Goal: Transaction & Acquisition: Purchase product/service

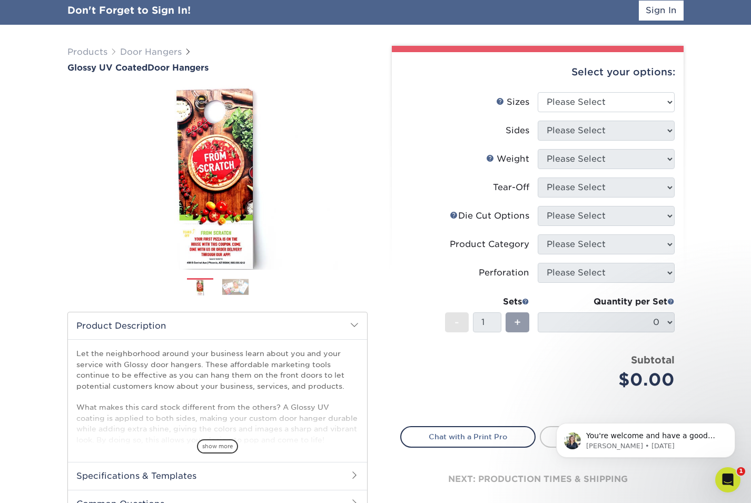
scroll to position [46, 0]
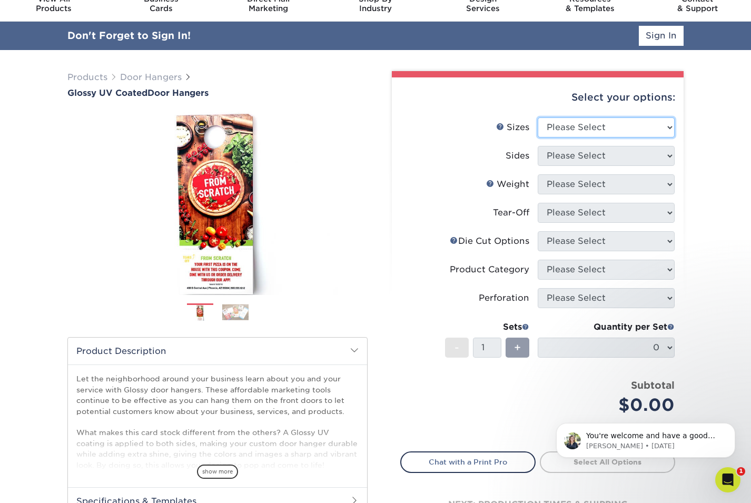
click at [585, 129] on select "Please Select 3.5" x 8.5" 3.5" x 11" 4" x 7" 4.25" x 11" 4.25" x 14"" at bounding box center [606, 127] width 137 height 20
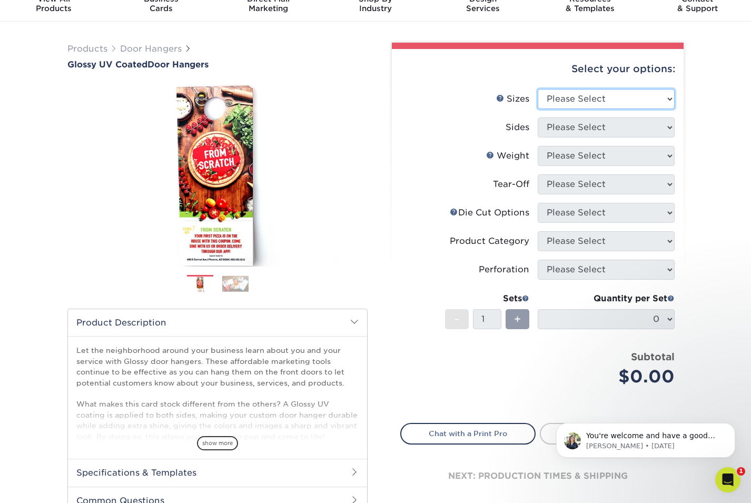
click at [564, 89] on select "Please Select 3.5" x 8.5" 3.5" x 11" 4" x 7" 4.25" x 11" 4.25" x 14"" at bounding box center [606, 99] width 137 height 20
select select "4.25x11.00"
click at [538, 89] on select "Please Select 3.5" x 8.5" 3.5" x 11" 4" x 7" 4.25" x 11" 4.25" x 14"" at bounding box center [606, 99] width 137 height 20
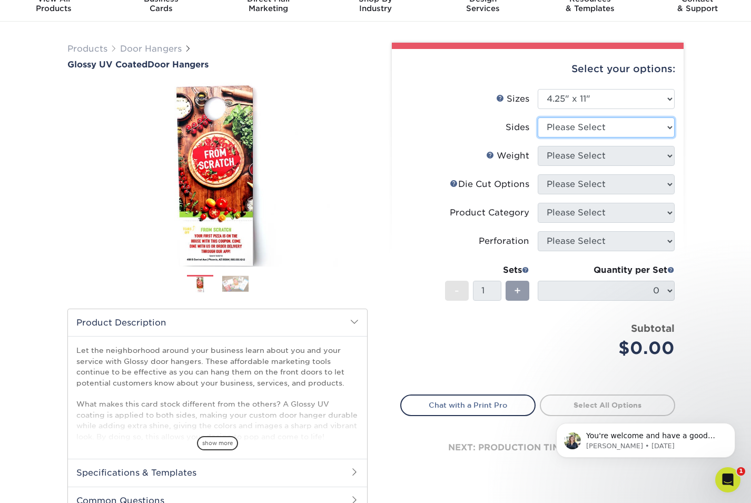
click at [559, 127] on select "Please Select Print Both Sides Print Front Only" at bounding box center [606, 127] width 137 height 20
select select "13abbda7-1d64-4f25-8bb2-c179b224825d"
click at [538, 117] on select "Please Select Print Both Sides Print Front Only" at bounding box center [606, 127] width 137 height 20
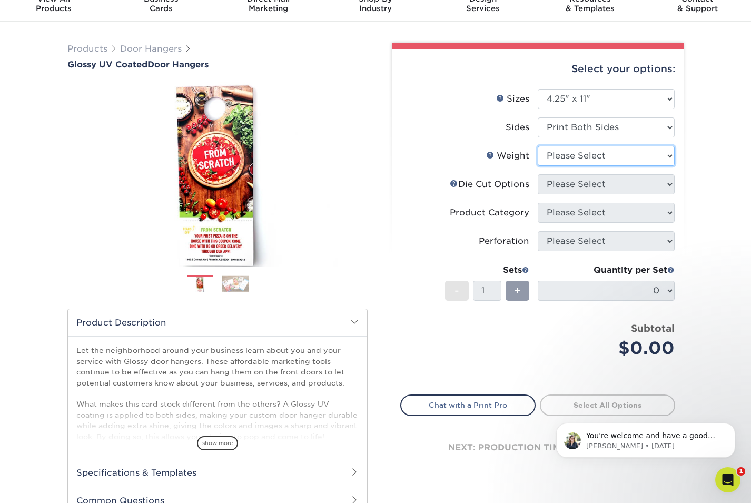
click at [558, 156] on select "Please Select 16PT 14PT" at bounding box center [606, 156] width 137 height 20
select select "16PT"
click at [538, 146] on select "Please Select 16PT 14PT" at bounding box center [606, 156] width 137 height 20
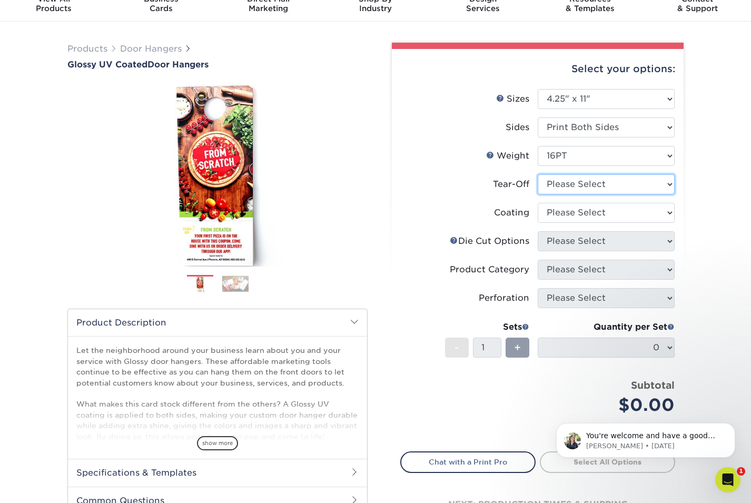
click at [588, 188] on select "Please Select Yes No" at bounding box center [606, 184] width 137 height 20
select select "1"
click at [538, 174] on select "Please Select Yes No" at bounding box center [606, 184] width 137 height 20
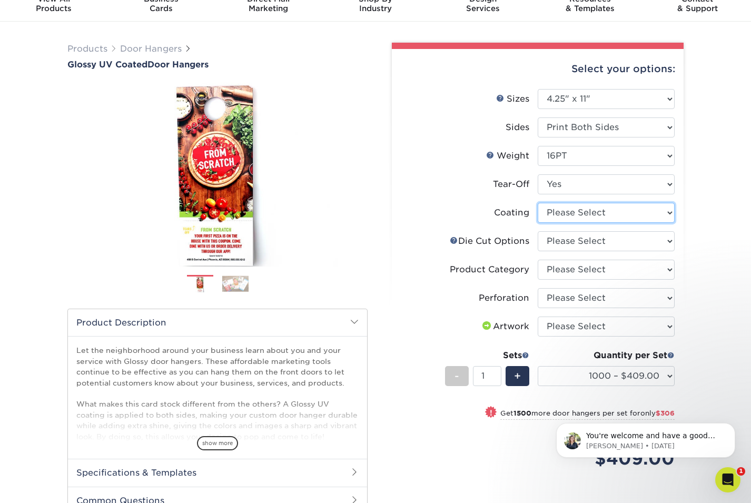
click at [569, 213] on select at bounding box center [606, 213] width 137 height 20
select select "ae367451-b2b8-45df-a344-0f05b6a12993"
click at [538, 203] on select at bounding box center [606, 213] width 137 height 20
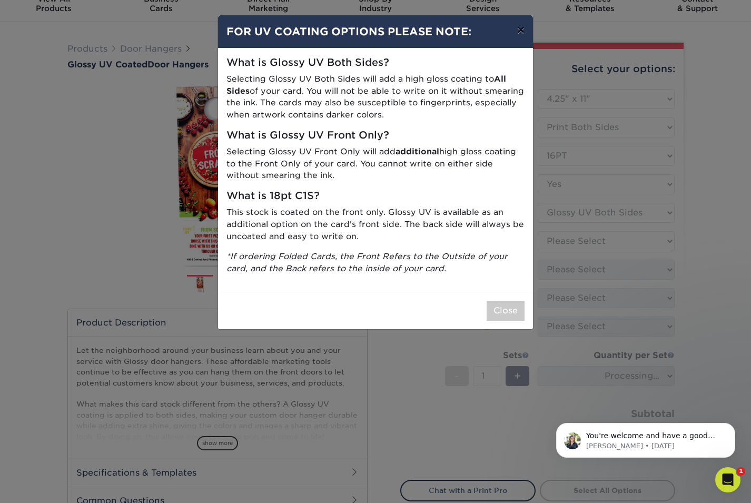
click at [521, 32] on button "×" at bounding box center [521, 29] width 24 height 29
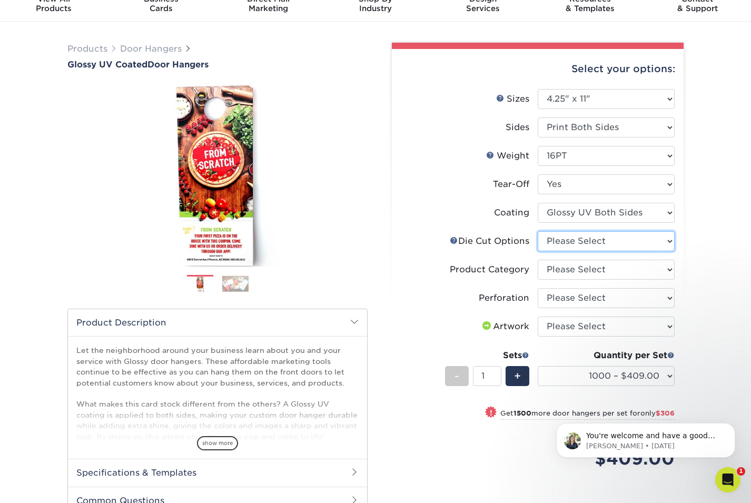
click at [579, 237] on select "Please Select Standard Die Cut Arch Die Cut Starburst Die Cut" at bounding box center [606, 241] width 137 height 20
select select "fe6a4ed8-5803-433c-b773-a25a7b955e98"
click at [538, 231] on select "Please Select Standard Die Cut Arch Die Cut Starburst Die Cut" at bounding box center [606, 241] width 137 height 20
click at [582, 270] on select "Please Select Door Hangers" at bounding box center [606, 270] width 137 height 20
select select "1c1979e6-40d3-428d-9347-0c8c8854e4a3"
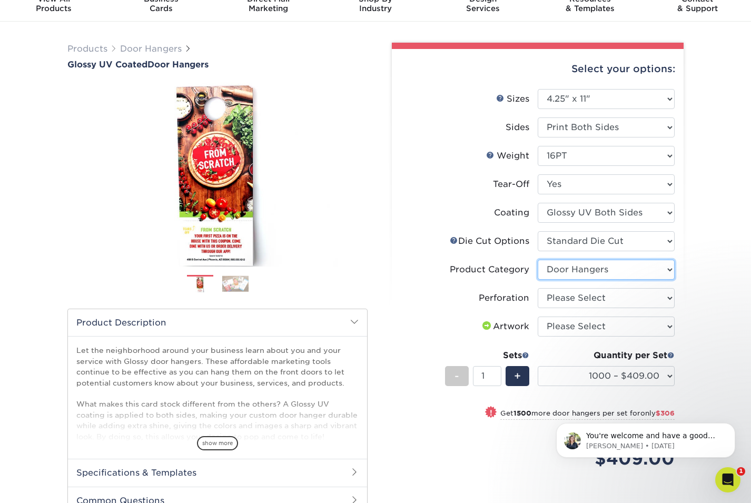
click at [538, 260] on select "Please Select Door Hangers" at bounding box center [606, 270] width 137 height 20
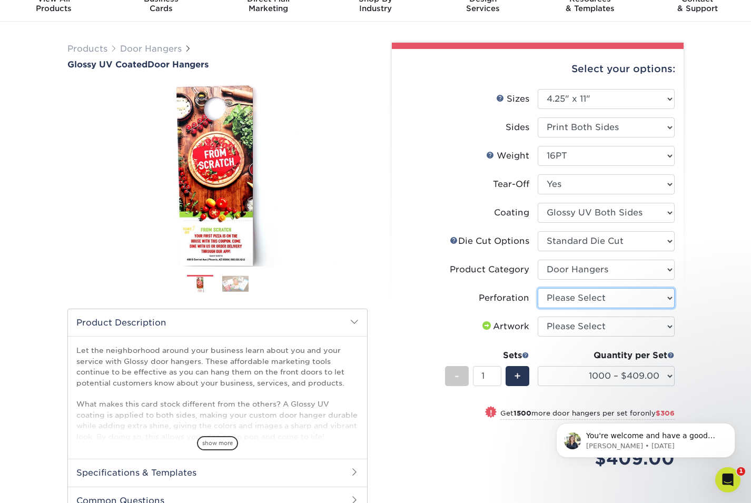
click at [573, 300] on select "Please Select Perforation 2" from Bottom" at bounding box center [606, 298] width 137 height 20
select select "818a9c51-d57a-4cd5-8314-7fd31c7ac272"
click at [538, 288] on select "Please Select Perforation 2" from Bottom" at bounding box center [606, 298] width 137 height 20
click at [592, 326] on select "Please Select I will upload files I need a design - $100" at bounding box center [606, 327] width 137 height 20
select select "upload"
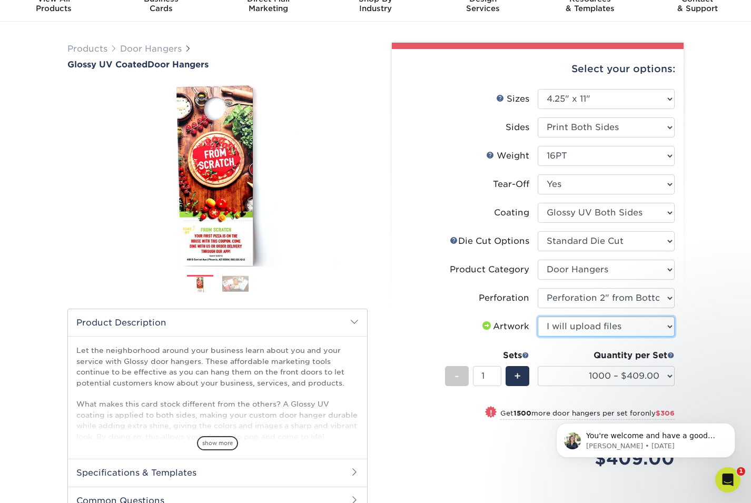
click at [538, 317] on select "Please Select I will upload files I need a design - $100" at bounding box center [606, 327] width 137 height 20
click at [605, 376] on select "1000 – $409.00 2500 – $715.00 5000 – $1123.00 10000 – $2020.00 15000 – $2911.00…" at bounding box center [606, 376] width 137 height 20
click at [142, 50] on link "Door Hangers" at bounding box center [151, 49] width 62 height 10
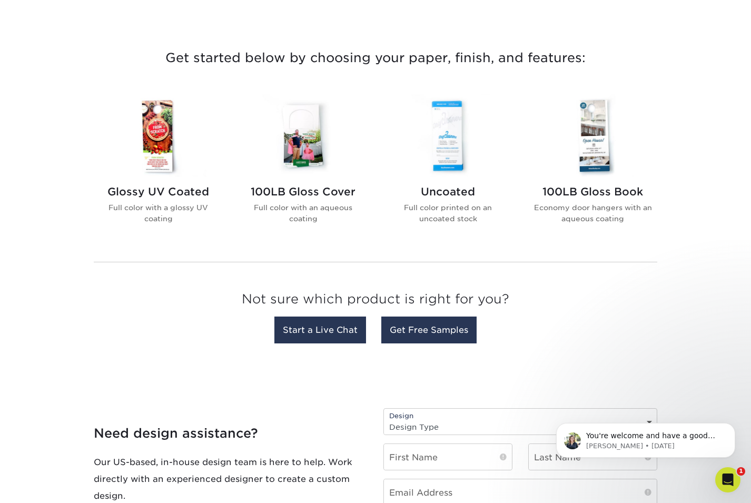
click at [293, 145] on img at bounding box center [303, 135] width 120 height 83
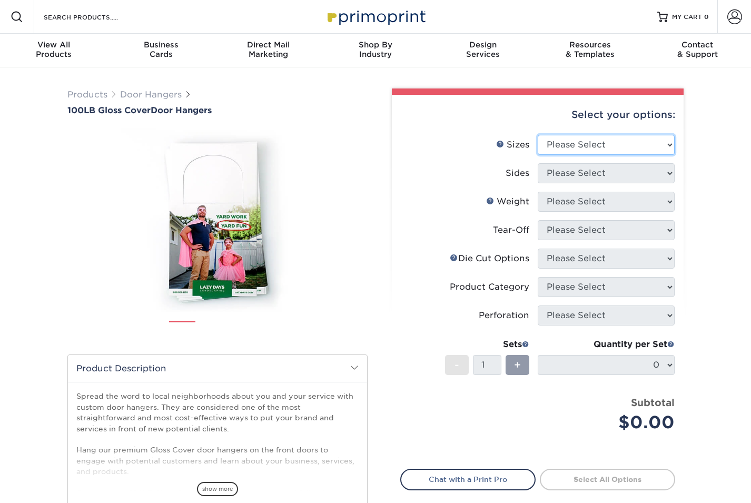
click at [567, 139] on select "Please Select 3.5" x 8.5" 3.5" x 11" 4" x 7" 4.25" x 11" 4.25" x 14"" at bounding box center [606, 145] width 137 height 20
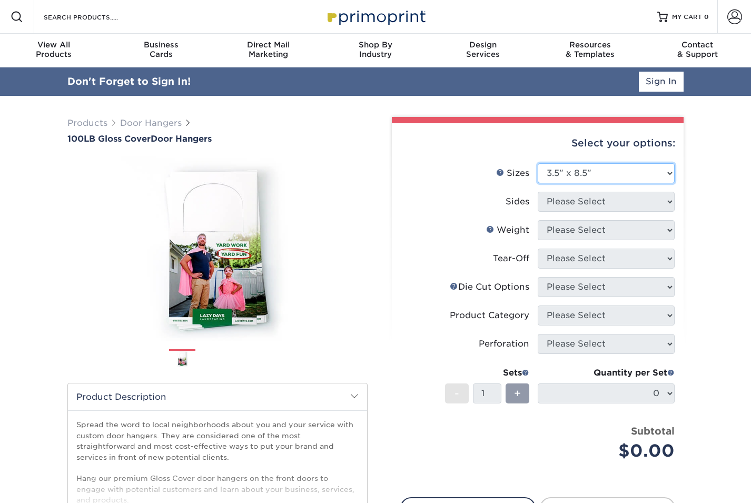
click at [538, 163] on select "Please Select 3.5" x 8.5" 3.5" x 11" 4" x 7" 4.25" x 11" 4.25" x 14"" at bounding box center [606, 173] width 137 height 20
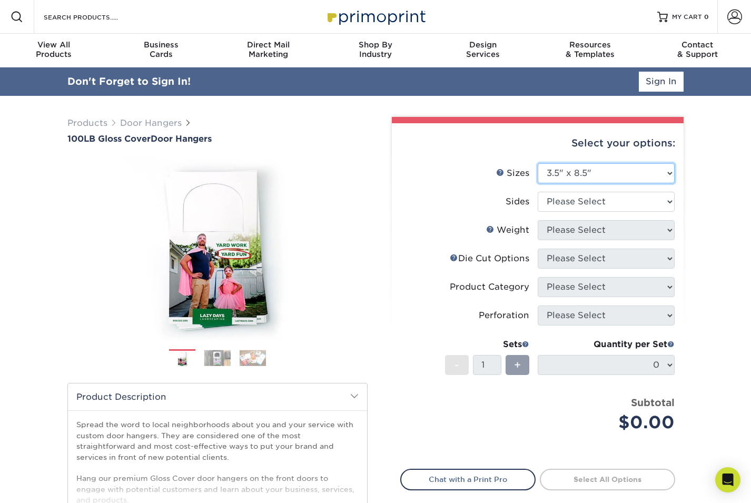
click at [564, 171] on select "Please Select 3.5" x 8.5" 3.5" x 11" 4" x 7" 4.25" x 11" 4.25" x 14"" at bounding box center [606, 173] width 137 height 20
select select "4.25x11.00"
click at [538, 163] on select "Please Select 3.5" x 8.5" 3.5" x 11" 4" x 7" 4.25" x 11" 4.25" x 14"" at bounding box center [606, 173] width 137 height 20
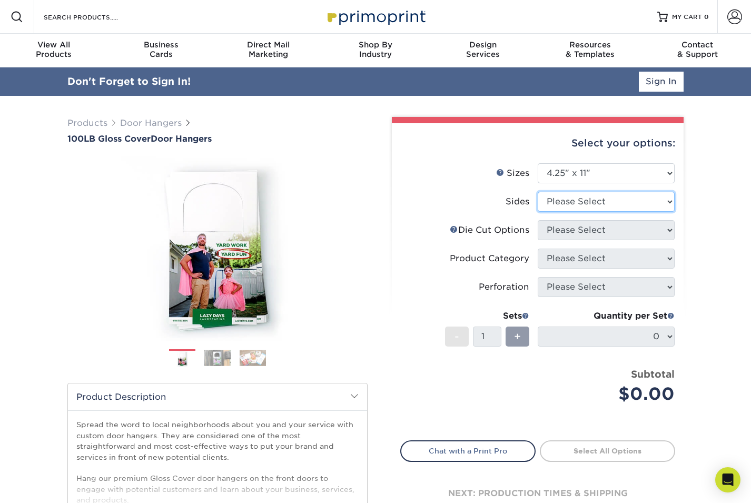
click at [563, 204] on select "Please Select Print Both Sides Print Front Only" at bounding box center [606, 202] width 137 height 20
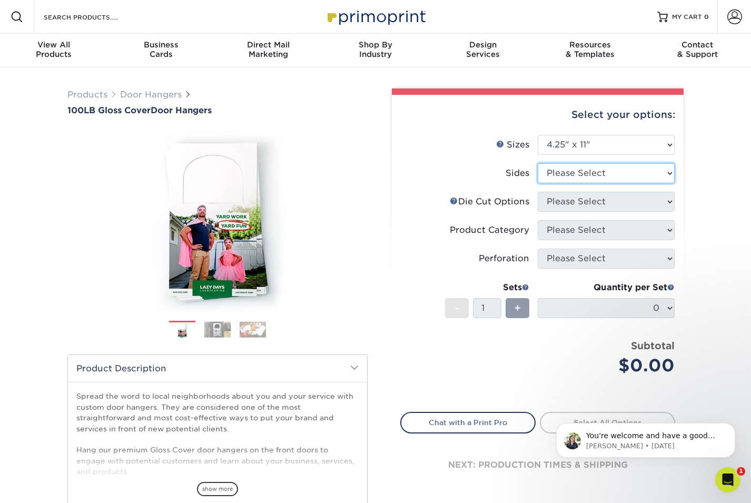
select select "13abbda7-1d64-4f25-8bb2-c179b224825d"
click at [538, 163] on select "Please Select Print Both Sides Print Front Only" at bounding box center [606, 173] width 137 height 20
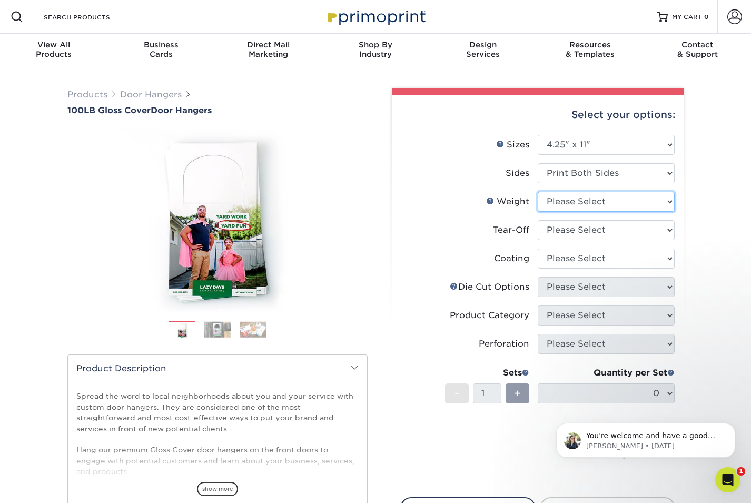
click at [564, 203] on select "Please Select 100LB" at bounding box center [606, 202] width 137 height 20
select select "100LB"
click at [538, 192] on select "Please Select 100LB" at bounding box center [606, 202] width 137 height 20
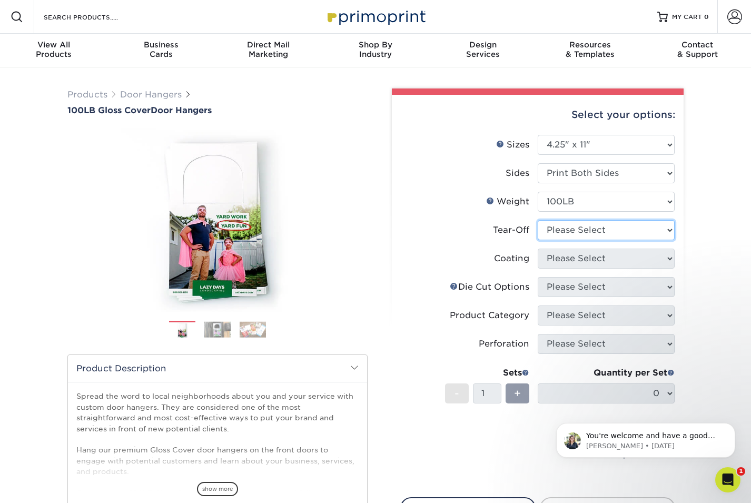
click at [583, 232] on select "Please Select Yes No" at bounding box center [606, 230] width 137 height 20
select select "1"
click at [538, 220] on select "Please Select Yes No" at bounding box center [606, 230] width 137 height 20
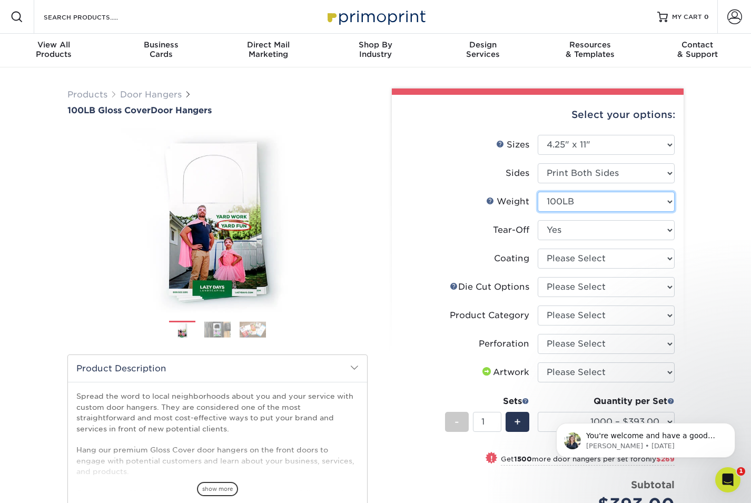
click at [552, 202] on select "Please Select 100LB" at bounding box center [606, 202] width 137 height 20
click at [538, 192] on select "Please Select 100LB" at bounding box center [606, 202] width 137 height 20
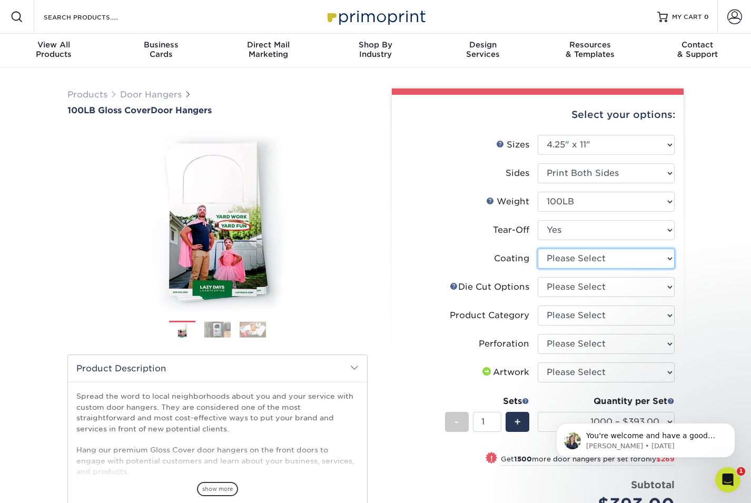
click at [550, 259] on select at bounding box center [606, 259] width 137 height 20
select select "d41dab50-ff65-4f4f-bb17-2afe4d36ae33"
click at [538, 249] on select at bounding box center [606, 259] width 137 height 20
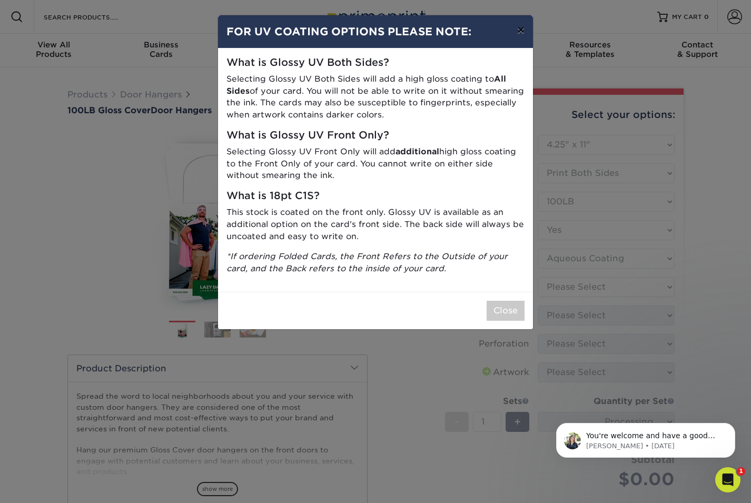
click at [524, 33] on button "×" at bounding box center [521, 29] width 24 height 29
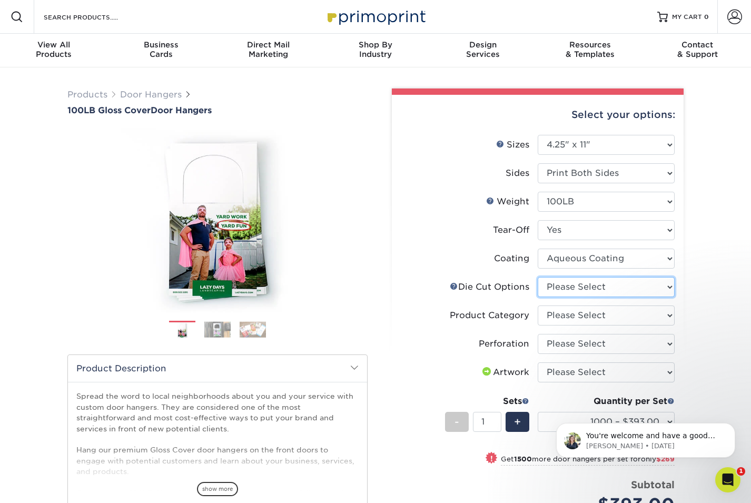
click at [566, 288] on select "Please Select Standard Die Cut Arch Die Cut Starburst Die Cut" at bounding box center [606, 287] width 137 height 20
select select "fe6a4ed8-5803-433c-b773-a25a7b955e98"
click at [538, 277] on select "Please Select Standard Die Cut Arch Die Cut Starburst Die Cut" at bounding box center [606, 287] width 137 height 20
click at [574, 314] on select "Please Select Door Hangers" at bounding box center [606, 316] width 137 height 20
select select "1c1979e6-40d3-428d-9347-0c8c8854e4a3"
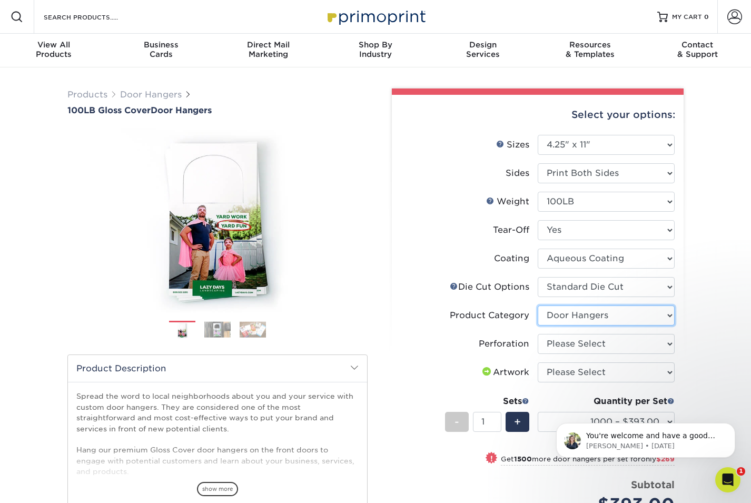
click at [538, 306] on select "Please Select Door Hangers" at bounding box center [606, 316] width 137 height 20
click at [587, 342] on select "Please Select Perforation 2" from Bottom" at bounding box center [606, 344] width 137 height 20
select select "818a9c51-d57a-4cd5-8314-7fd31c7ac272"
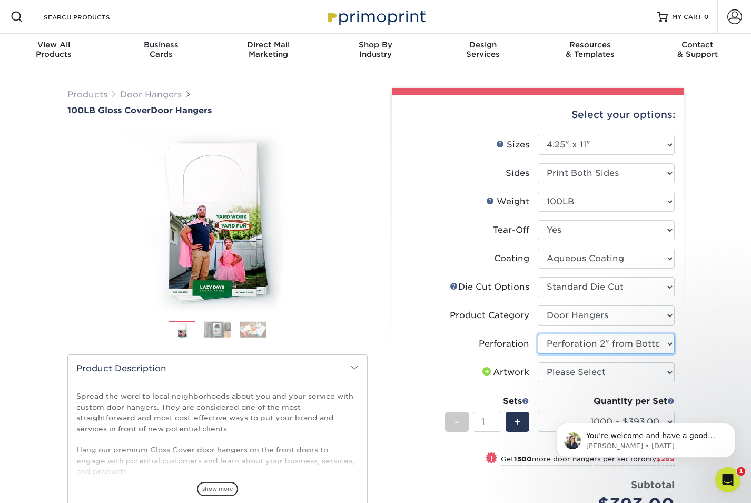
click at [538, 334] on select "Please Select Perforation 2" from Bottom" at bounding box center [606, 344] width 137 height 20
click at [556, 368] on select "Please Select I will upload files I need a design - $100" at bounding box center [606, 372] width 137 height 20
select select "upload"
click at [538, 362] on select "Please Select I will upload files I need a design - $100" at bounding box center [606, 372] width 137 height 20
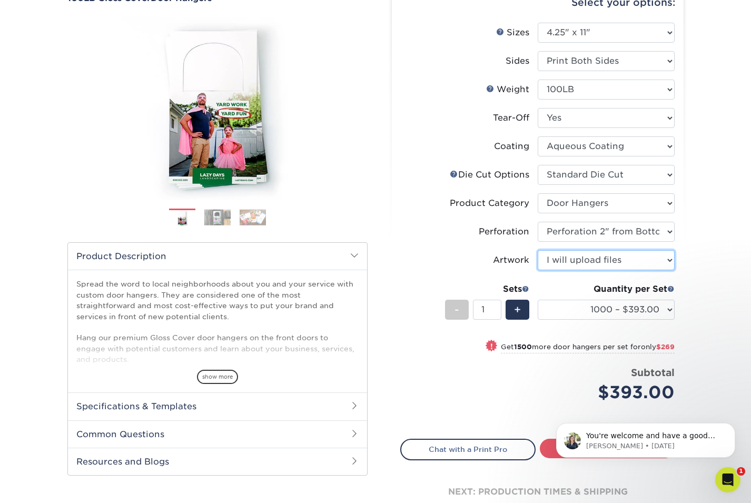
scroll to position [115, 0]
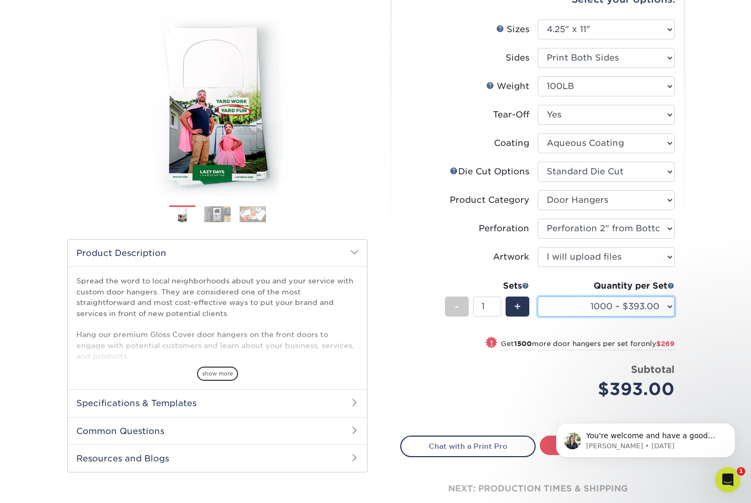
click at [669, 304] on select "1000 – $393.00 2500 – $662.00 5000 – $836.00 10000 – $1460.00 15000 – $2114.00 …" at bounding box center [606, 307] width 137 height 20
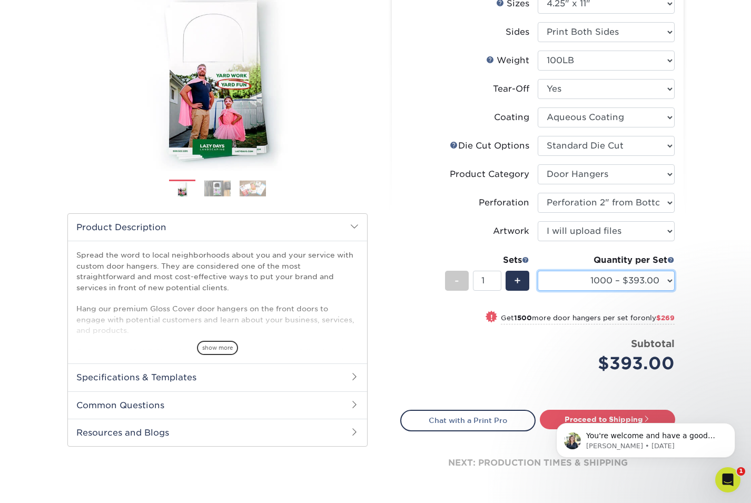
scroll to position [0, 0]
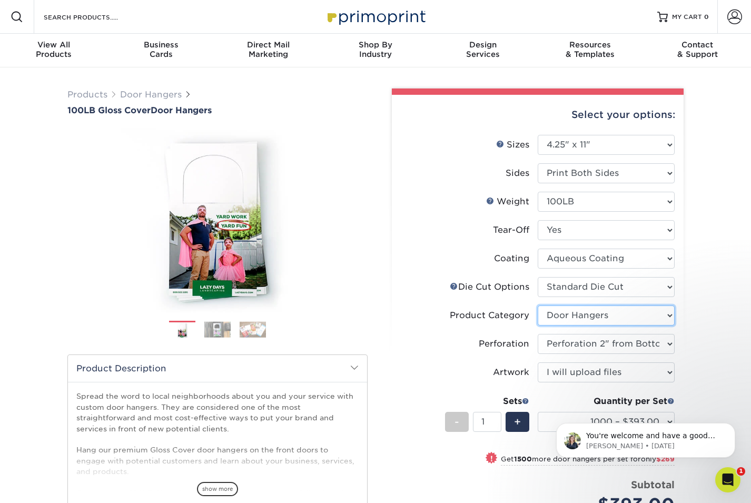
click at [563, 324] on select "Please Select Door Hangers" at bounding box center [606, 316] width 137 height 20
click at [723, 474] on icon "Open Intercom Messenger" at bounding box center [726, 478] width 17 height 17
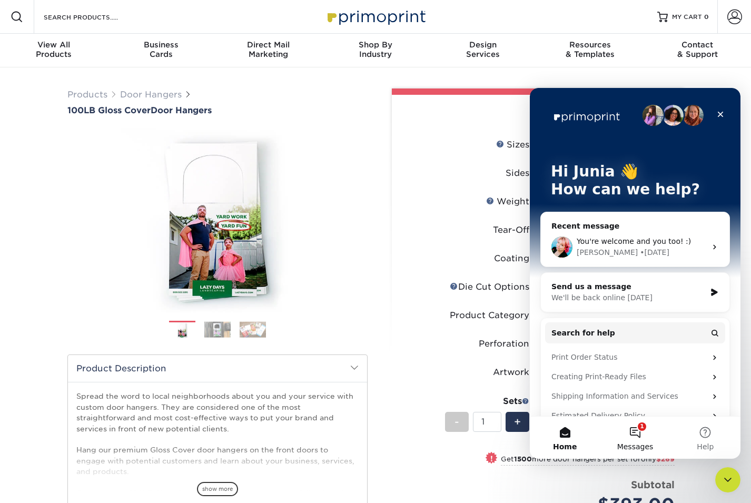
click at [635, 434] on button "1 Messages" at bounding box center [635, 438] width 70 height 42
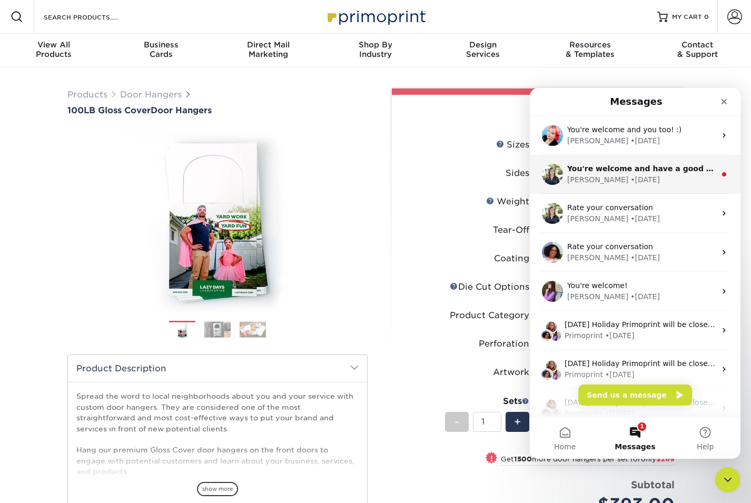
click at [646, 177] on div "Irene • 2d ago" at bounding box center [641, 179] width 149 height 11
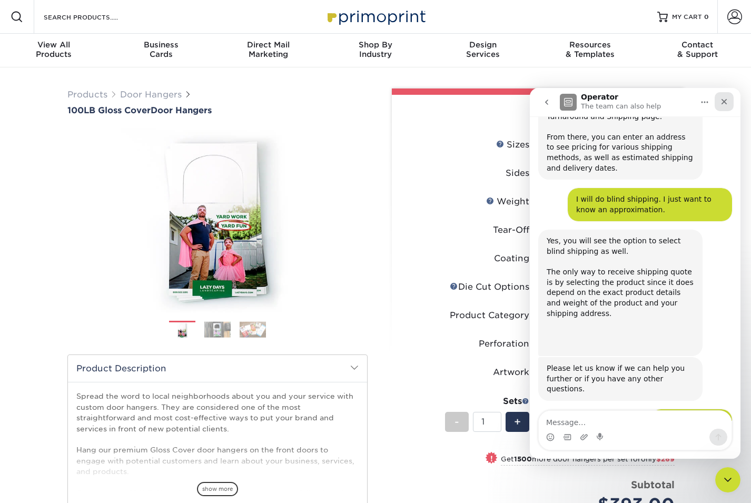
scroll to position [1159, 0]
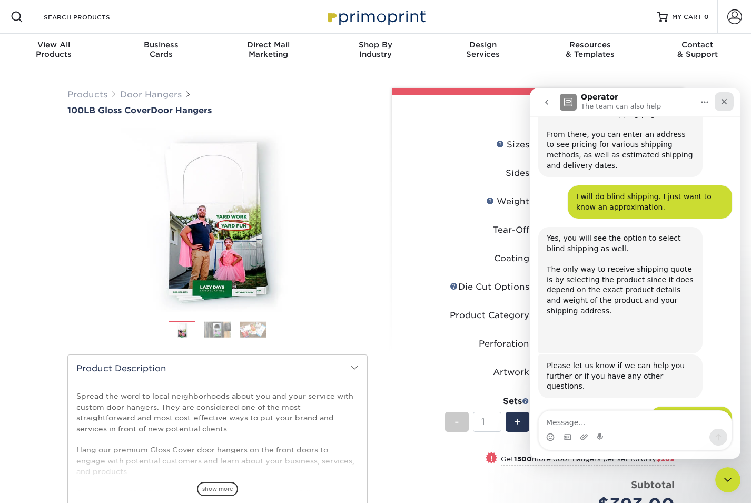
click at [726, 103] on icon "Close" at bounding box center [725, 102] width 6 height 6
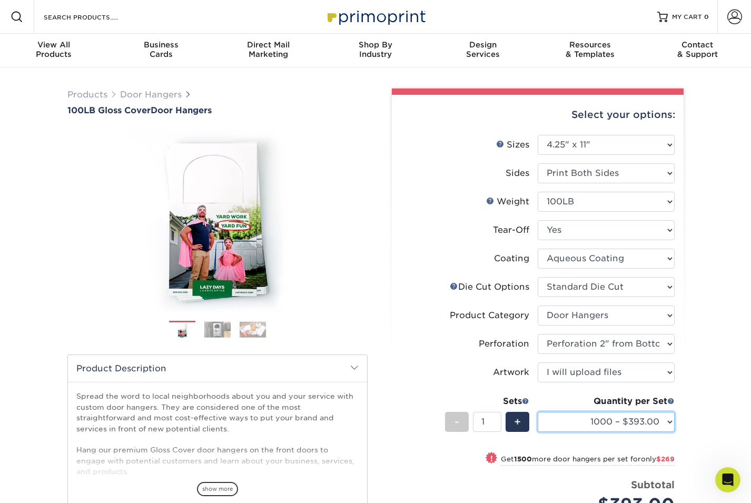
click at [671, 423] on select "1000 – $393.00 2500 – $662.00 5000 – $836.00 10000 – $1460.00 15000 – $2114.00 …" at bounding box center [606, 422] width 137 height 20
select select "2500 – $662.00"
click at [538, 412] on select "1000 – $393.00 2500 – $662.00 5000 – $836.00 10000 – $1460.00 15000 – $2114.00 …" at bounding box center [606, 422] width 137 height 20
click at [628, 174] on select "Please Select Print Both Sides Print Front Only" at bounding box center [606, 173] width 137 height 20
select select "32d3c223-f82c-492b-b915-ba065a00862f"
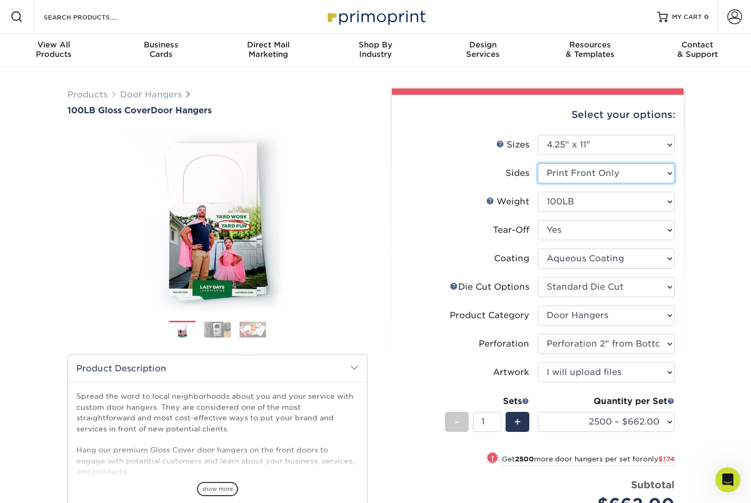
click at [538, 163] on select "Please Select Print Both Sides Print Front Only" at bounding box center [606, 173] width 137 height 20
select select "-1"
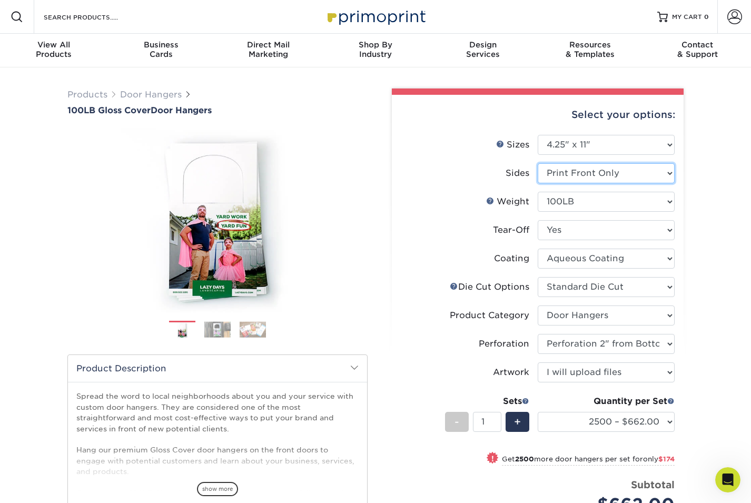
select select
select select "-1"
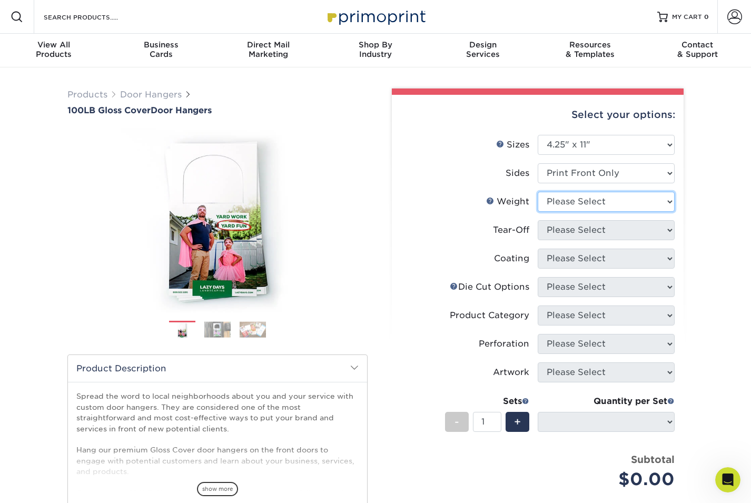
click at [607, 199] on select "Please Select 100LB" at bounding box center [606, 202] width 137 height 20
select select "100LB"
click at [538, 192] on select "Please Select 100LB" at bounding box center [606, 202] width 137 height 20
select select
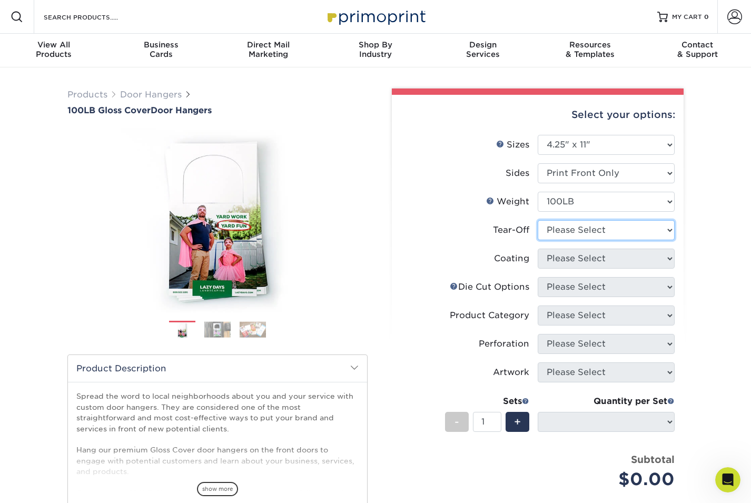
click at [590, 229] on select "Please Select Yes No" at bounding box center [606, 230] width 137 height 20
select select "1"
click at [538, 220] on select "Please Select Yes No" at bounding box center [606, 230] width 137 height 20
select select "-1"
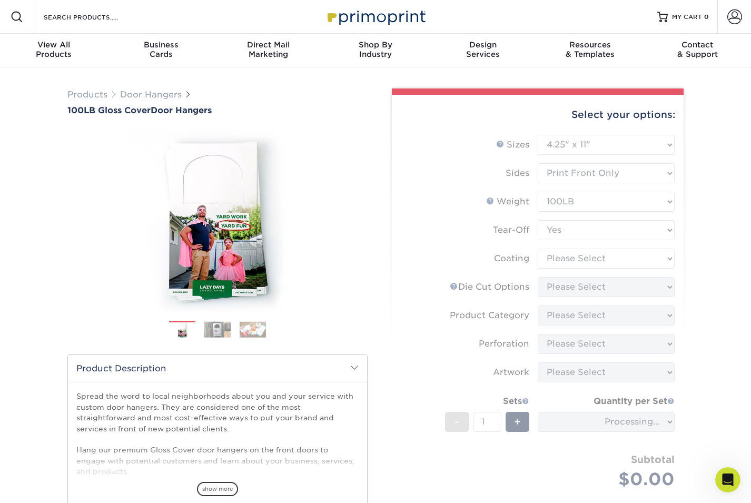
click at [584, 258] on form "Sizes Help Sizes Please Select 3.5" x 8.5" 3.5" x 11" 4" x 7" 4.25" x 11" 4.25"…" at bounding box center [537, 324] width 275 height 379
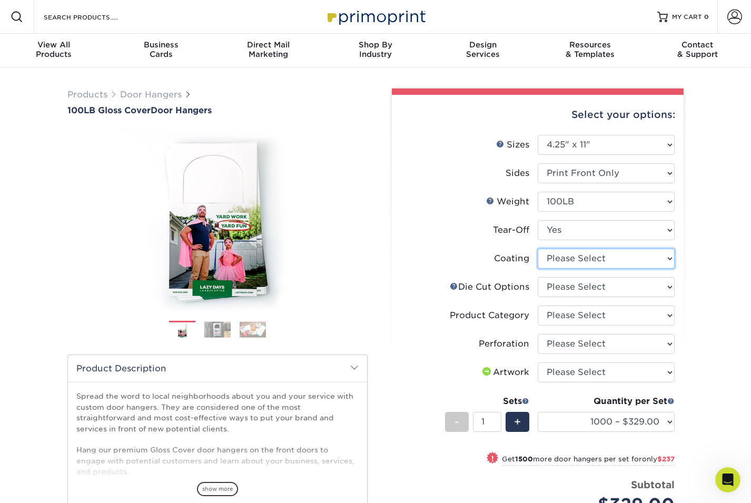
click at [581, 257] on select at bounding box center [606, 259] width 137 height 20
select select "d41dab50-ff65-4f4f-bb17-2afe4d36ae33"
click at [538, 249] on select at bounding box center [606, 259] width 137 height 20
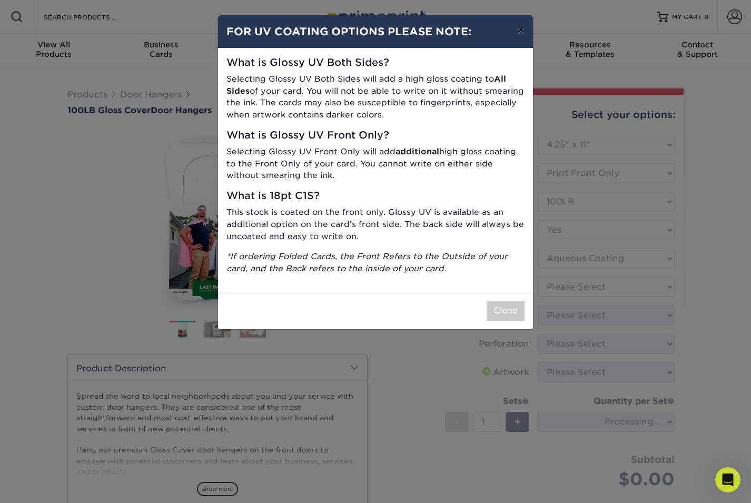
drag, startPoint x: 526, startPoint y: 31, endPoint x: 552, endPoint y: 159, distance: 130.7
click at [526, 31] on button "×" at bounding box center [521, 29] width 24 height 29
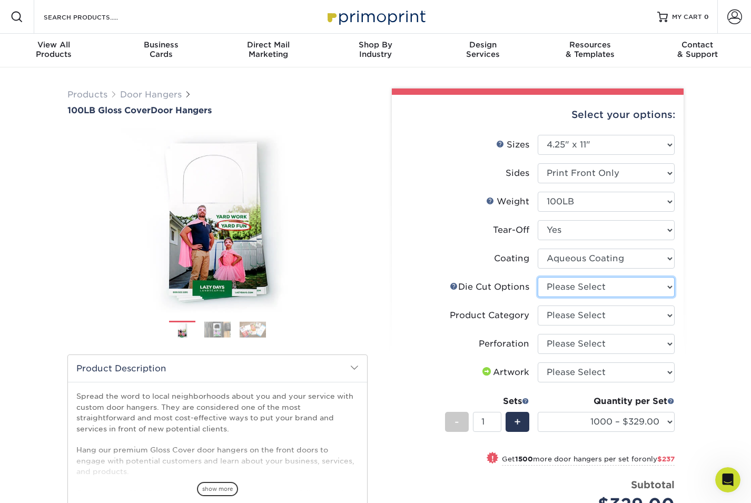
click at [592, 283] on select "Please Select Standard Die Cut Arch Die Cut Starburst Die Cut" at bounding box center [606, 287] width 137 height 20
select select "fe6a4ed8-5803-433c-b773-a25a7b955e98"
click at [538, 277] on select "Please Select Standard Die Cut Arch Die Cut Starburst Die Cut" at bounding box center [606, 287] width 137 height 20
click at [601, 312] on select "Please Select Door Hangers" at bounding box center [606, 316] width 137 height 20
select select "1c1979e6-40d3-428d-9347-0c8c8854e4a3"
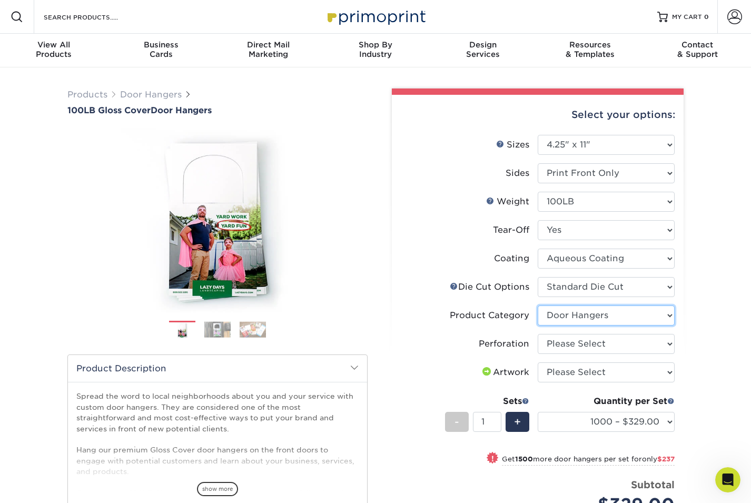
click at [538, 306] on select "Please Select Door Hangers" at bounding box center [606, 316] width 137 height 20
click at [601, 340] on select "Please Select Perforation 2" from Bottom" at bounding box center [606, 344] width 137 height 20
select select "818a9c51-d57a-4cd5-8314-7fd31c7ac272"
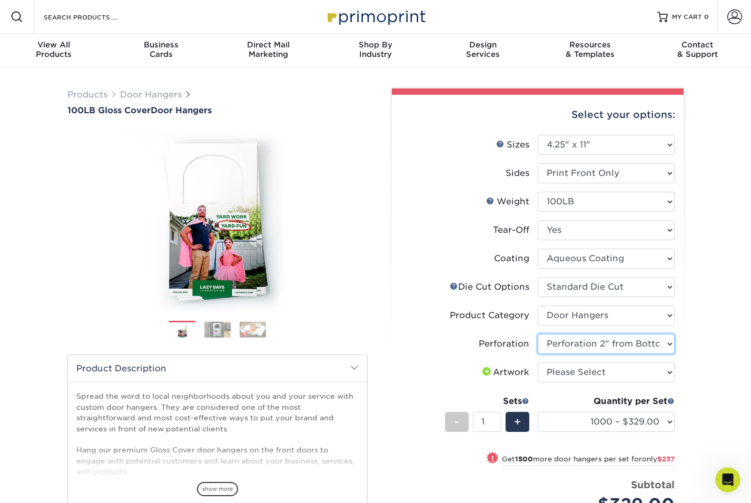
click at [538, 334] on select "Please Select Perforation 2" from Bottom" at bounding box center [606, 344] width 137 height 20
click at [591, 368] on select "Please Select I will upload files I need a design - $100" at bounding box center [606, 372] width 137 height 20
select select "upload"
click at [538, 362] on select "Please Select I will upload files I need a design - $100" at bounding box center [606, 372] width 137 height 20
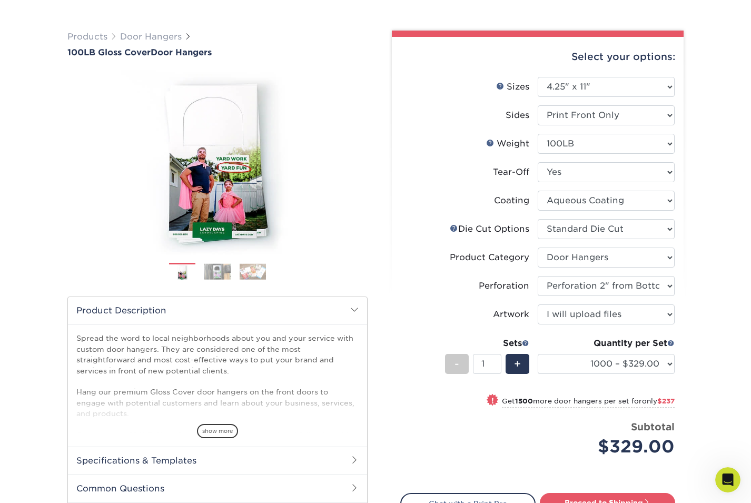
scroll to position [60, 0]
